Goal: Navigation & Orientation: Find specific page/section

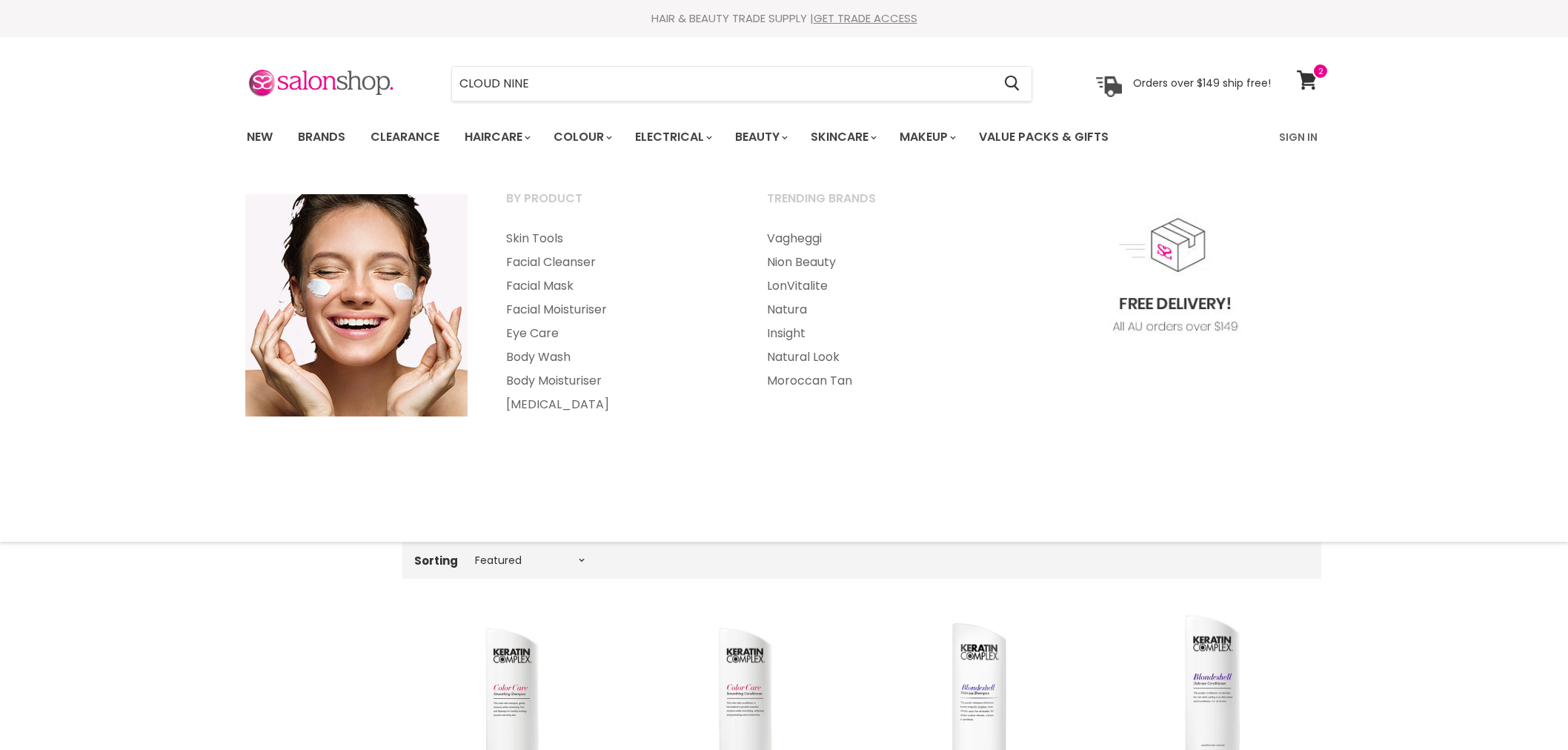
select select "manual"
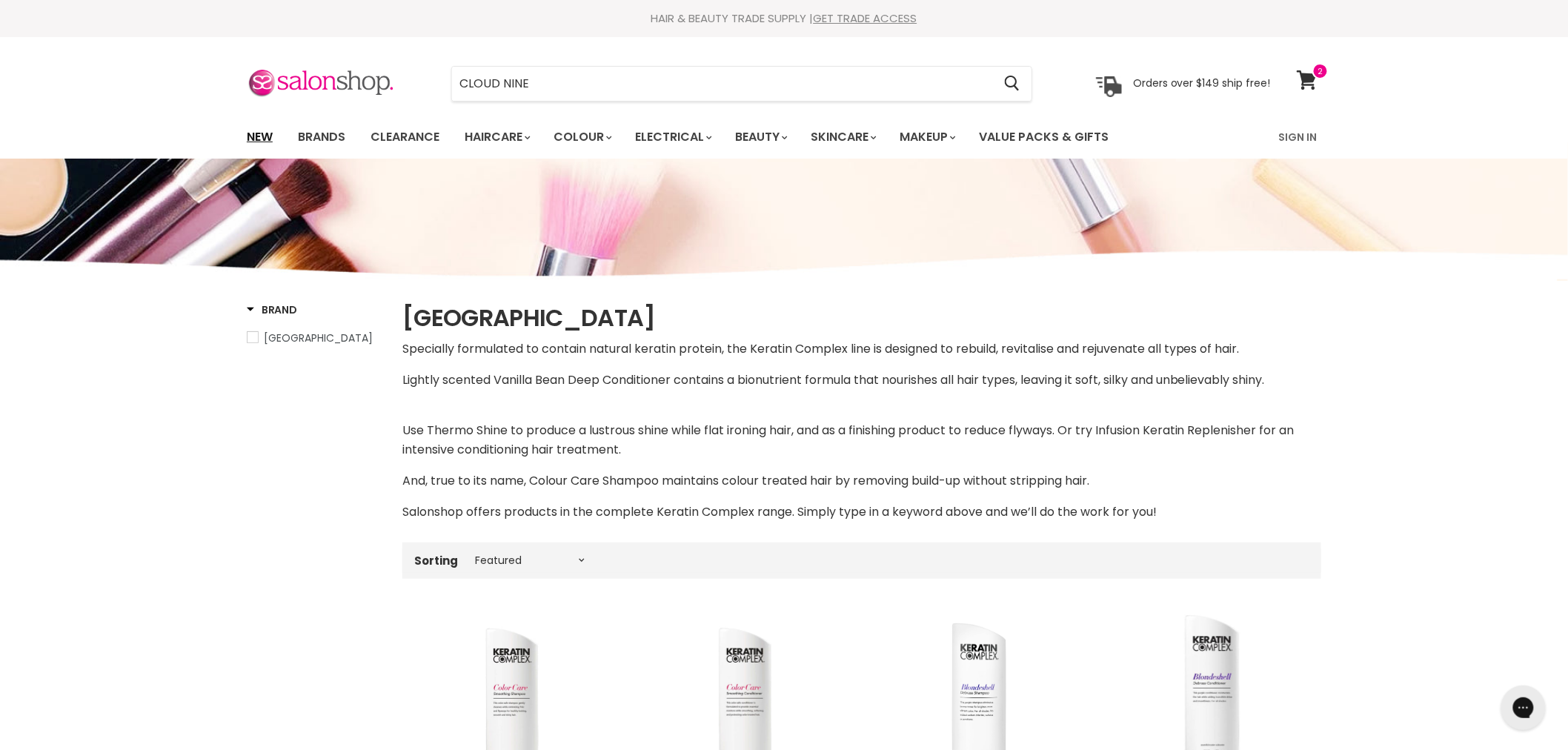
click at [261, 130] on link "New" at bounding box center [260, 137] width 48 height 31
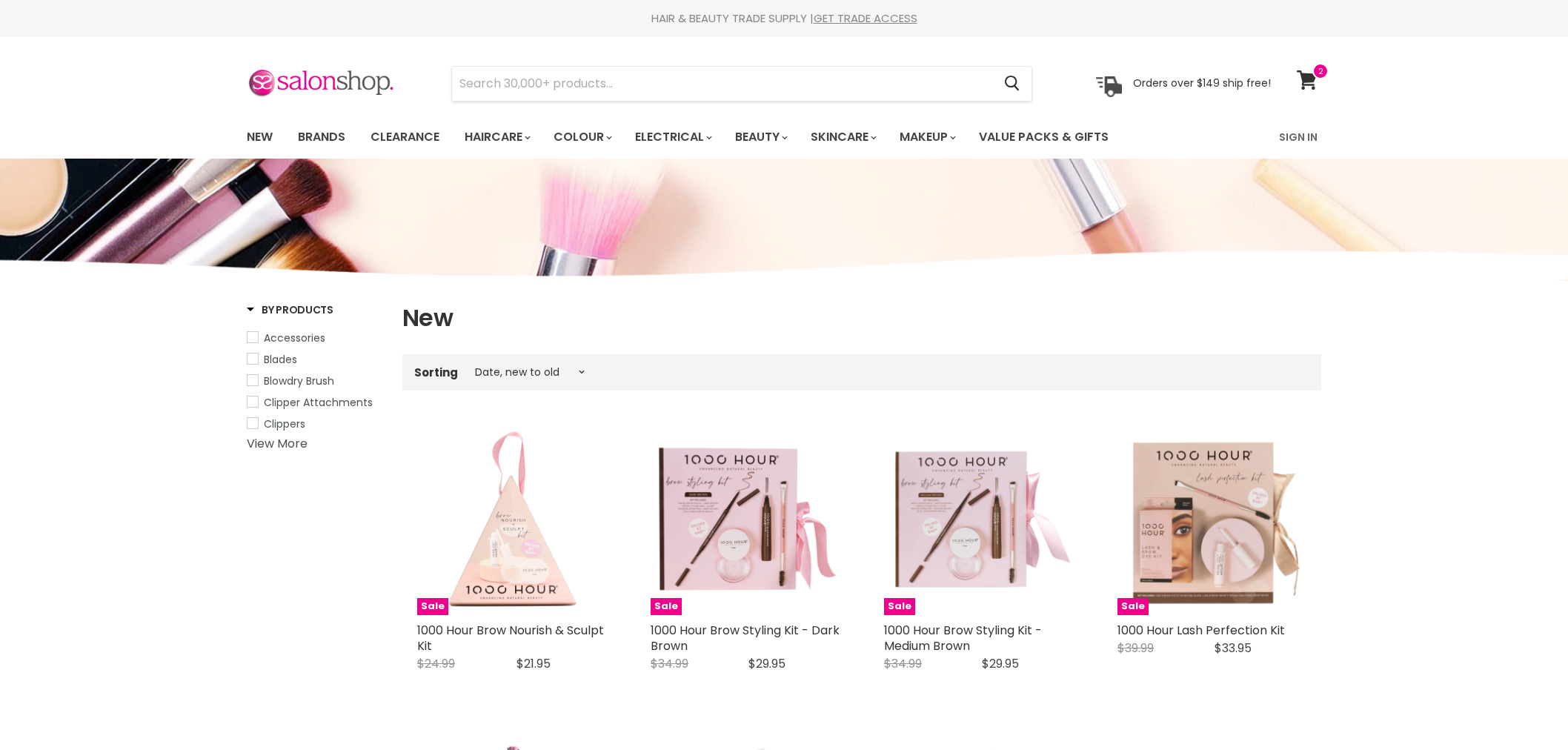
select select "created-descending"
